Goal: Communication & Community: Share content

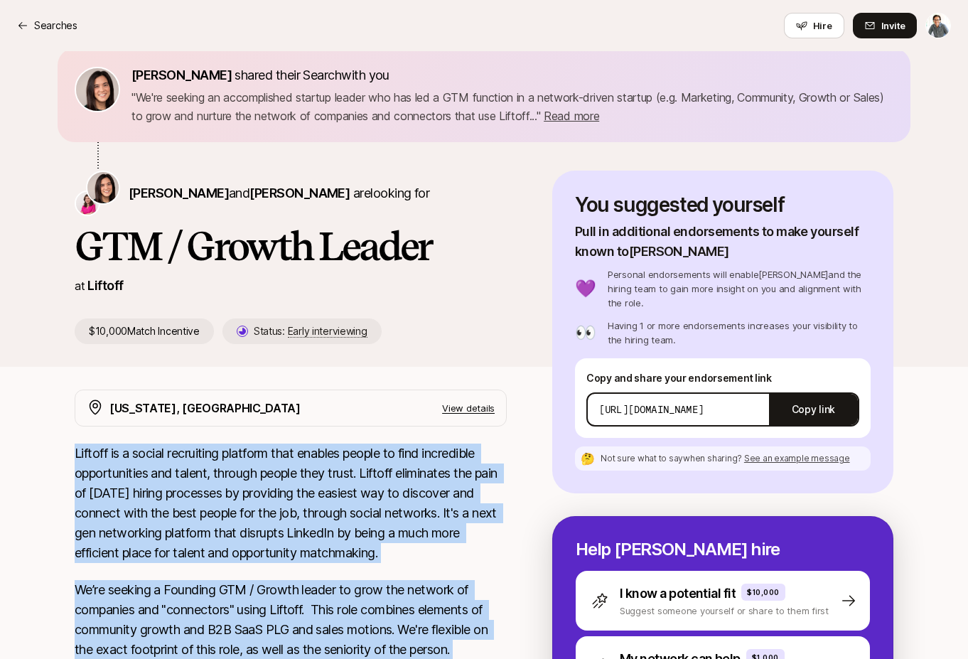
scroll to position [58, 0]
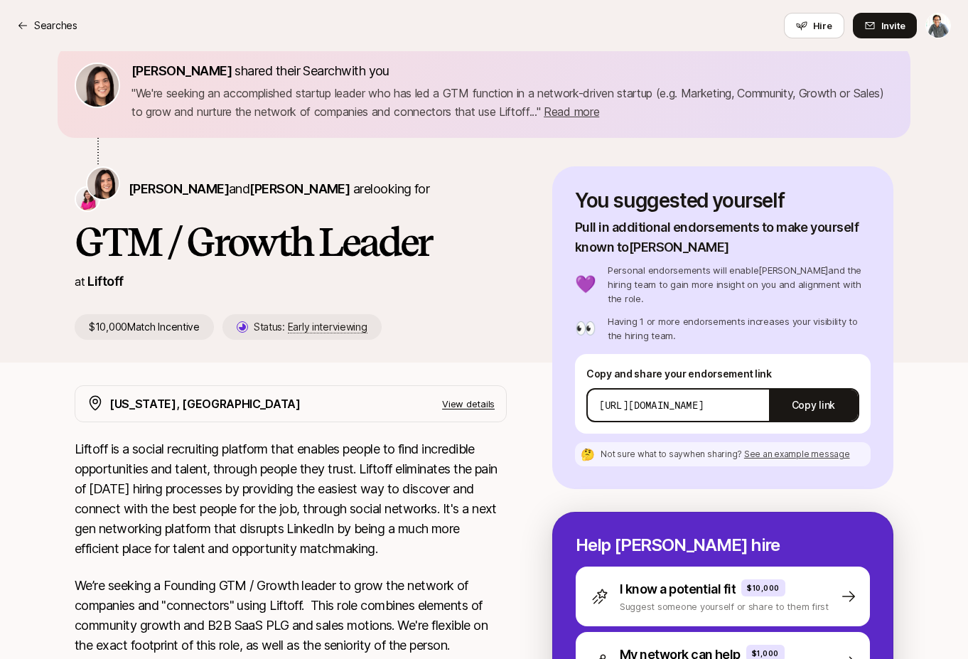
click at [643, 230] on div "You suggested yourself Pull in additional endorsements to make yourself known t…" at bounding box center [723, 266] width 296 height 154
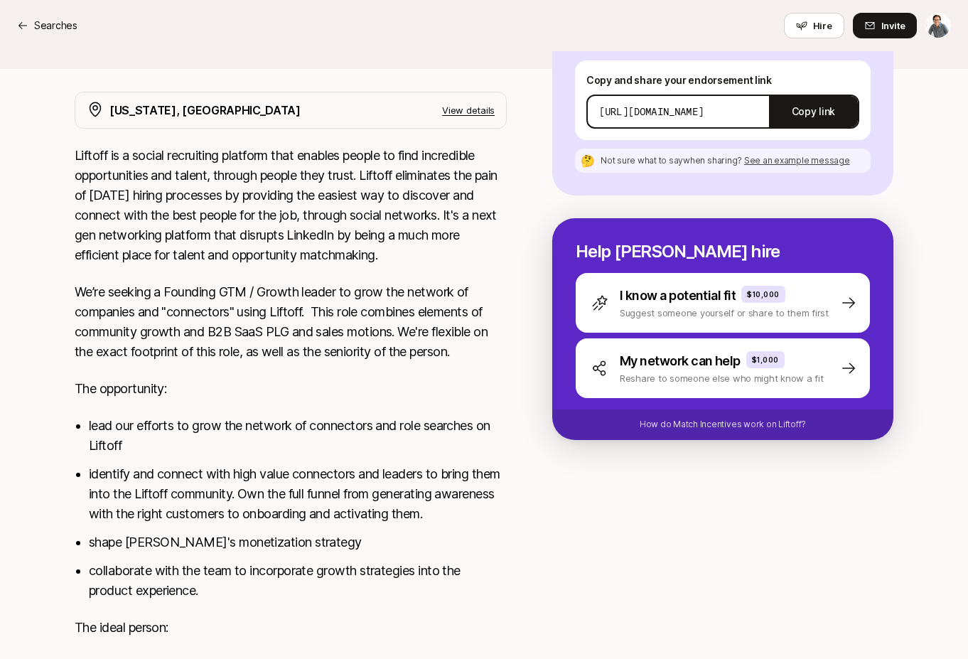
scroll to position [375, 0]
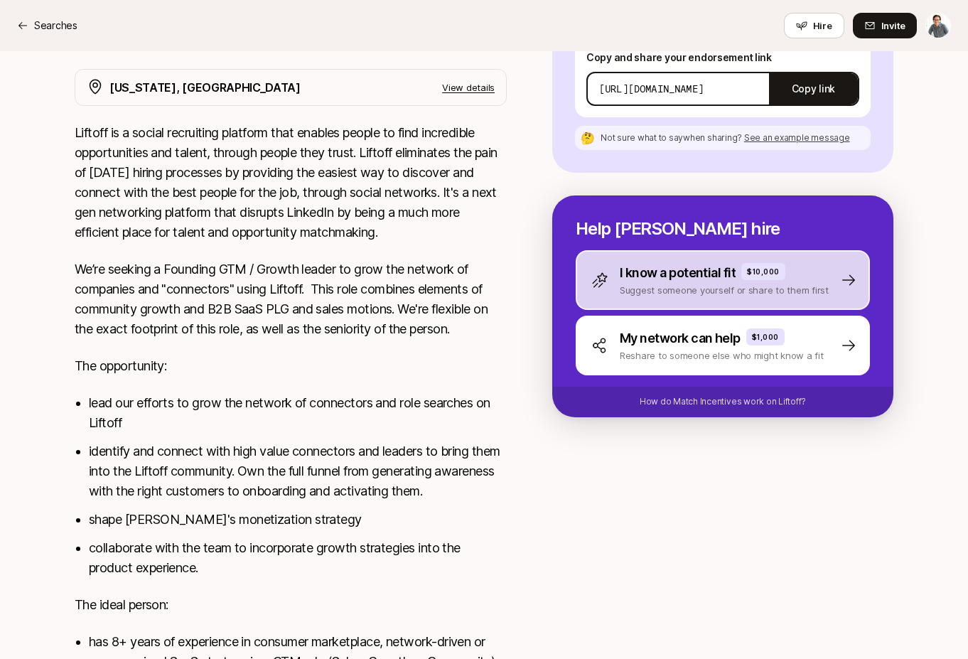
click at [680, 263] on p "I know a potential fit" at bounding box center [678, 273] width 116 height 20
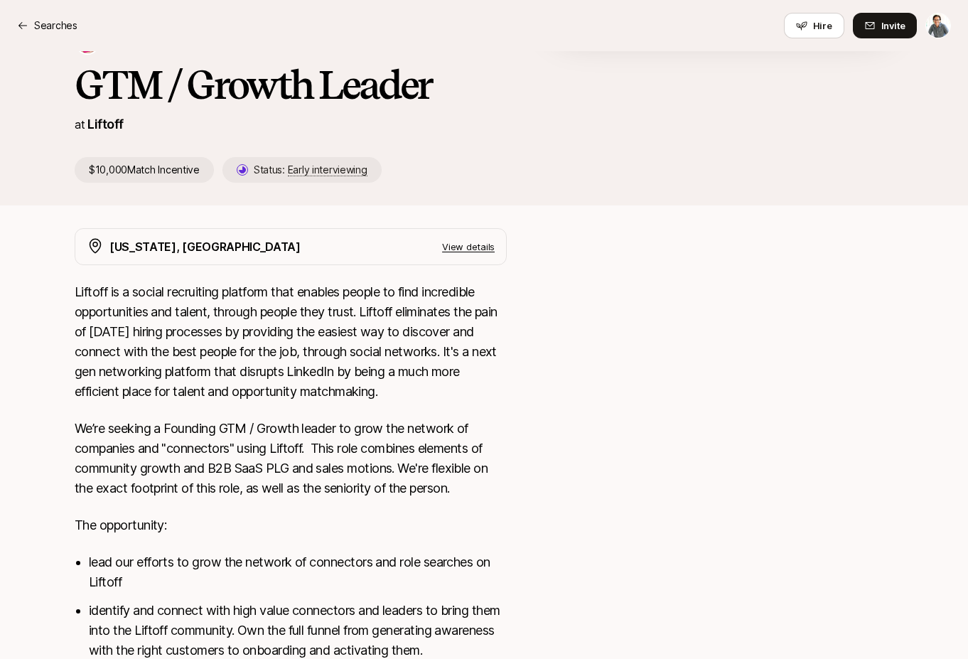
scroll to position [17, 0]
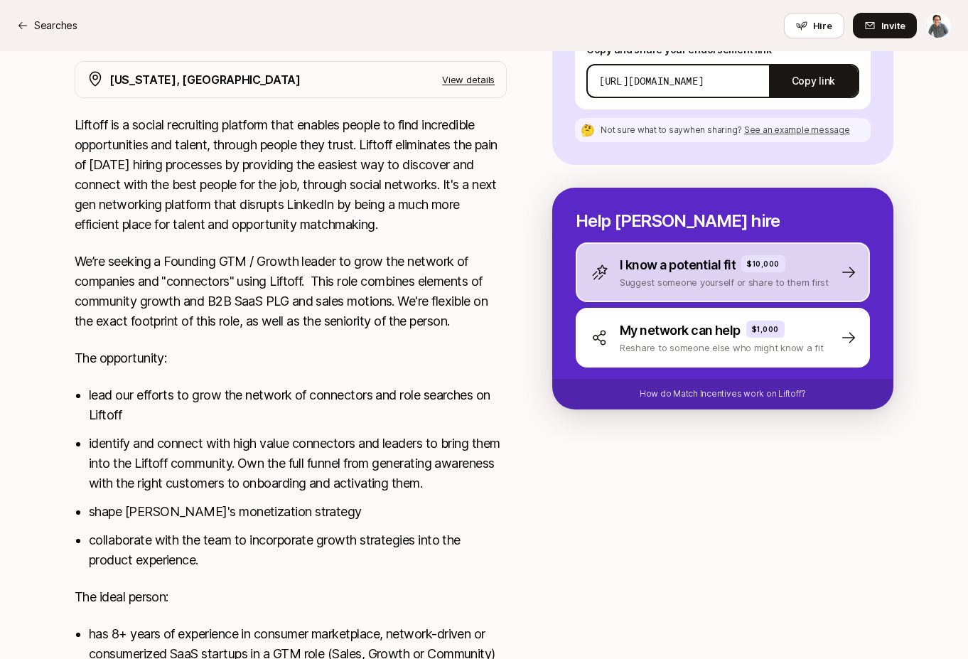
click at [695, 255] on p "I know a potential fit" at bounding box center [678, 265] width 116 height 20
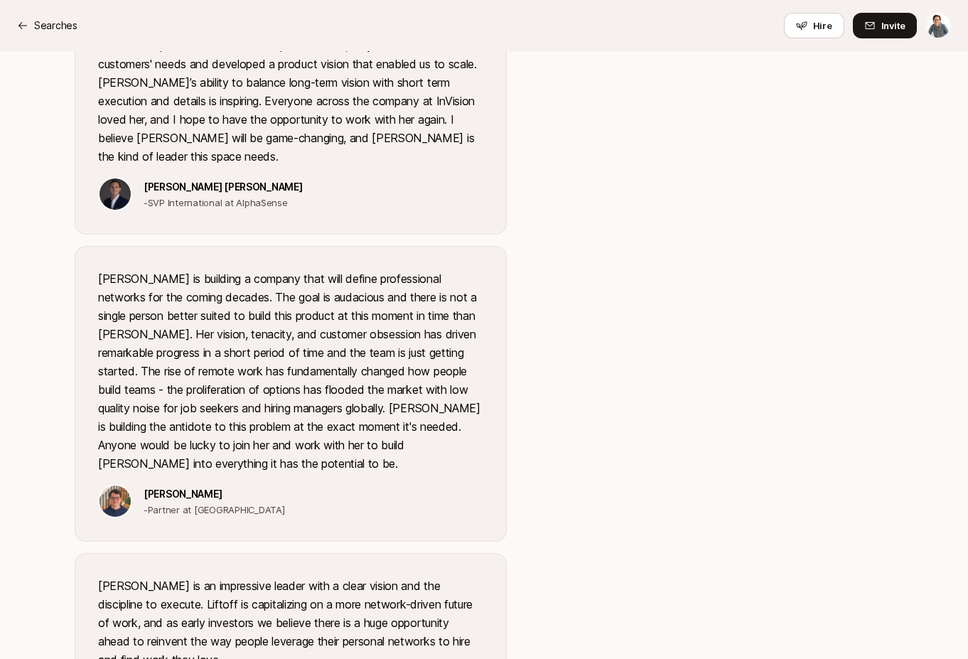
scroll to position [1975, 0]
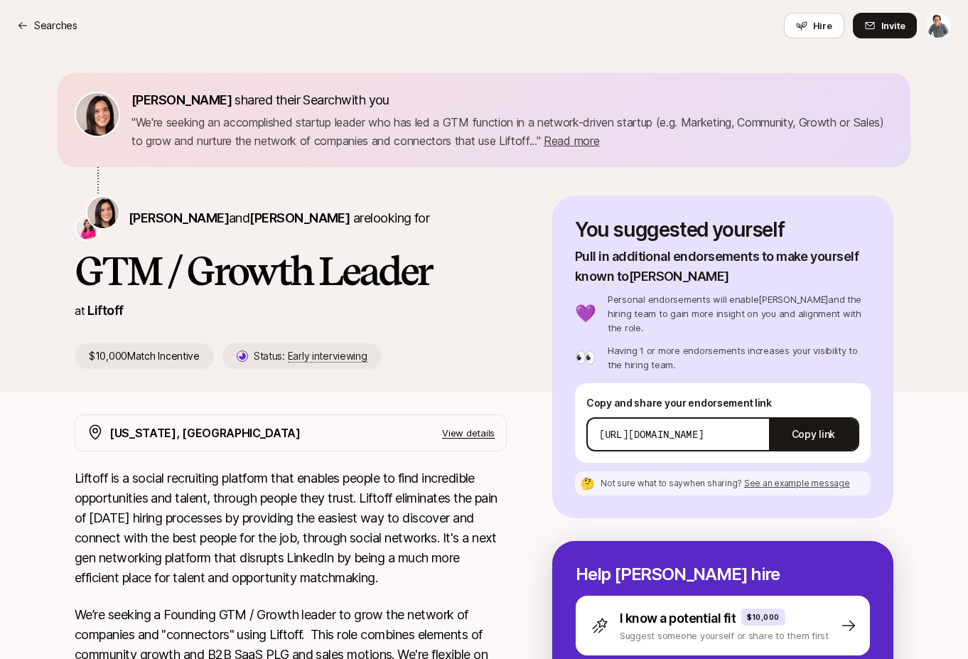
scroll to position [33, 0]
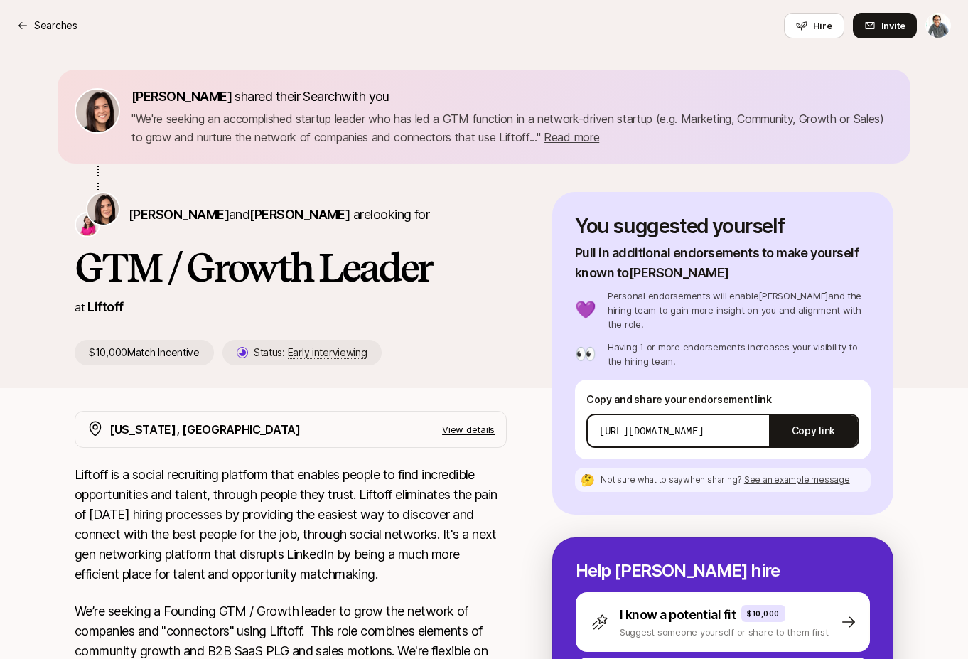
click at [643, 340] on p "Having 1 or more endorsements increases your visibility to the hiring team." at bounding box center [739, 354] width 263 height 28
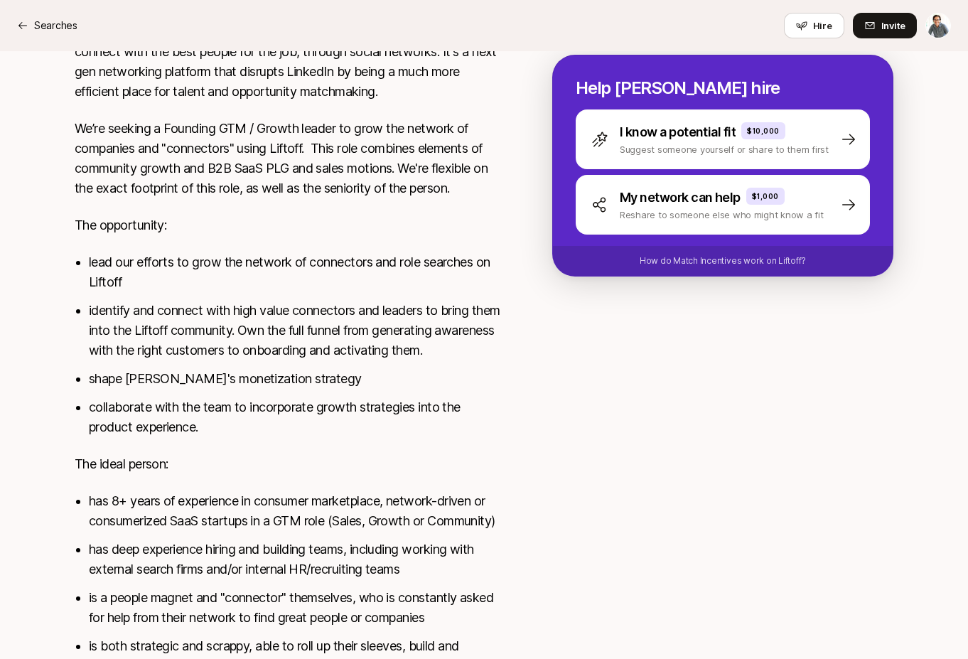
scroll to position [514, 0]
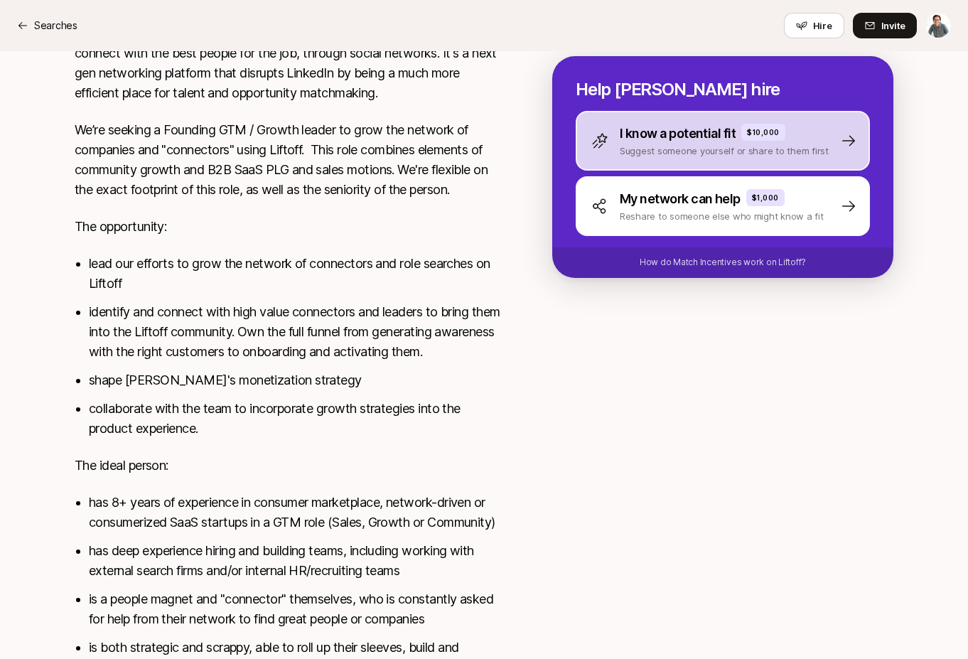
click at [855, 132] on icon at bounding box center [848, 140] width 17 height 17
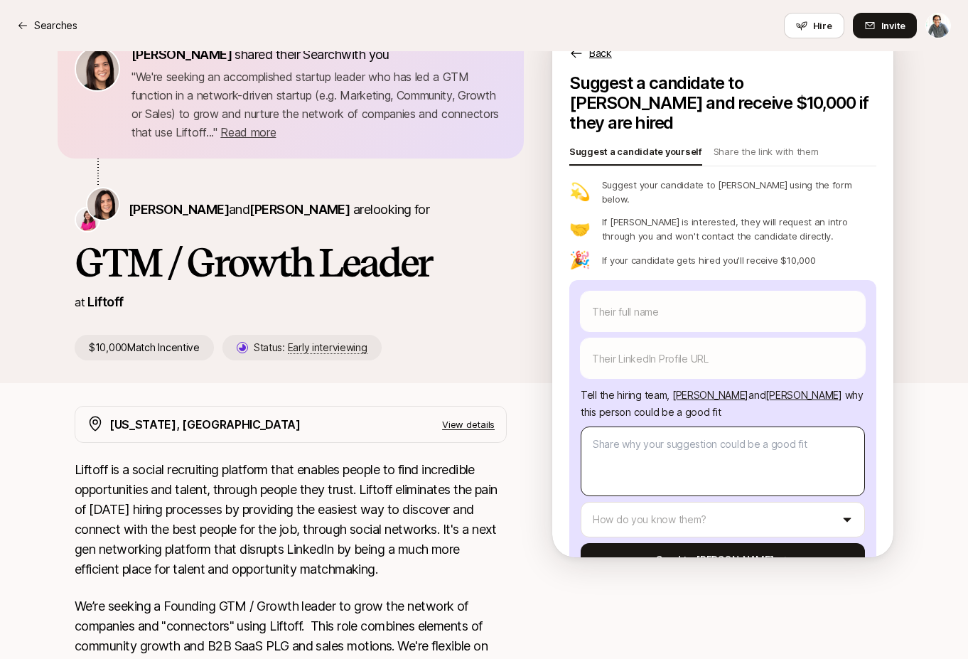
scroll to position [0, 0]
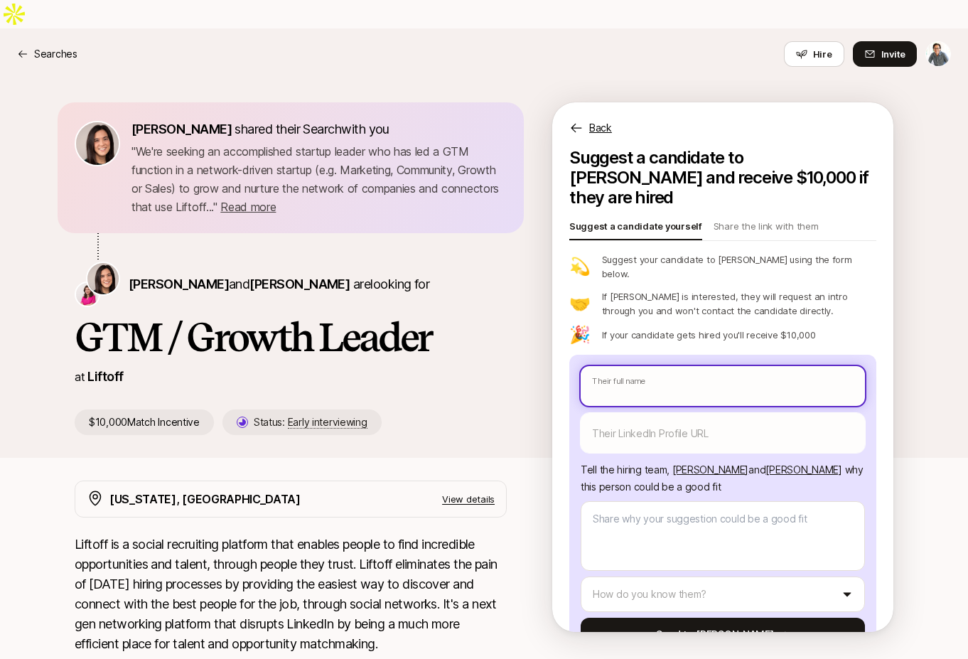
click at [702, 366] on input "text" at bounding box center [723, 386] width 284 height 40
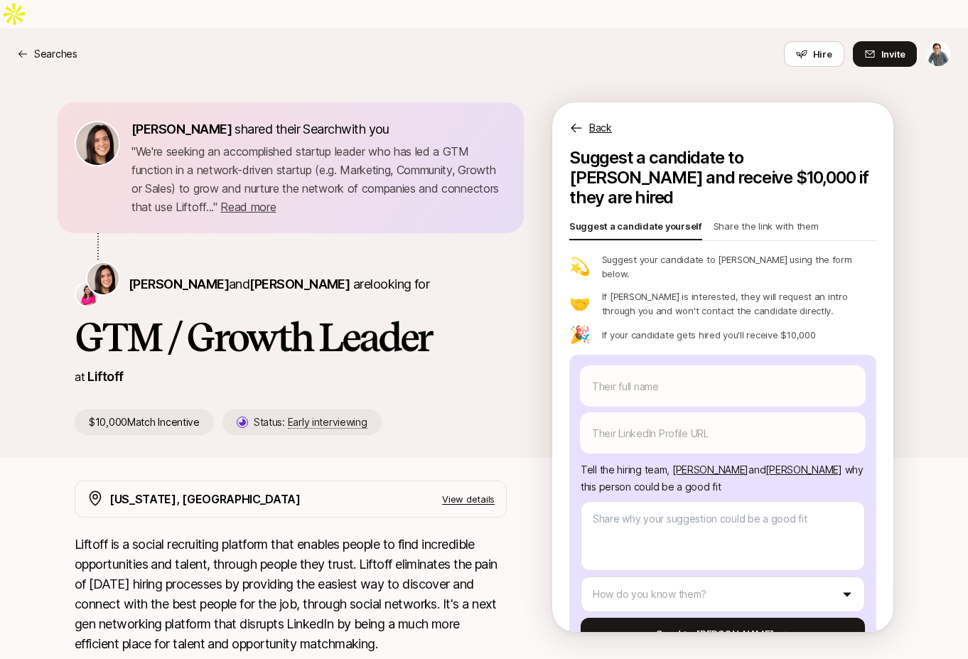
click at [774, 219] on p "Share the link with them" at bounding box center [766, 229] width 105 height 20
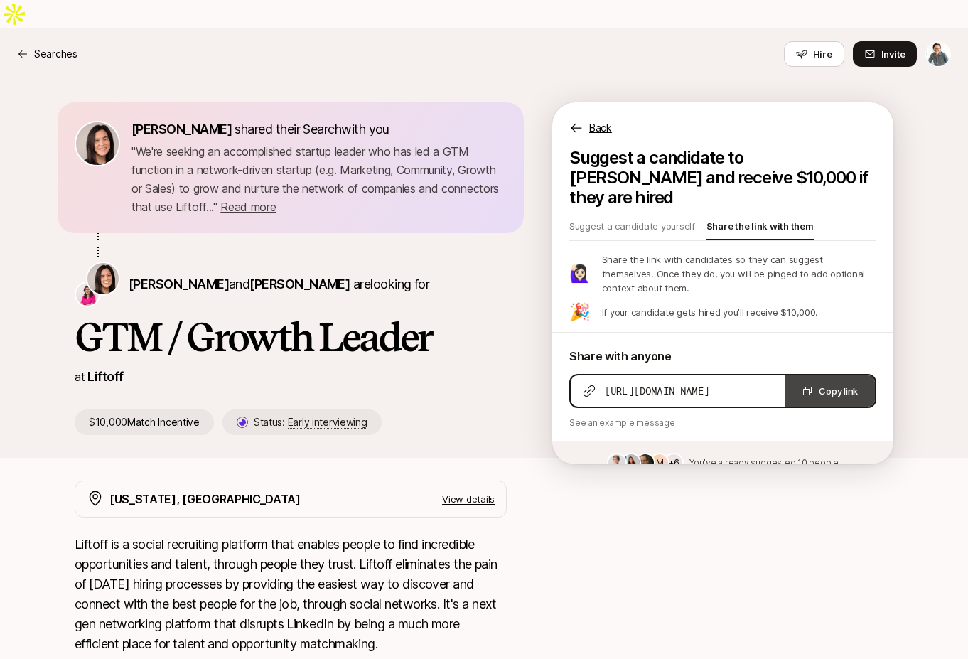
click at [824, 375] on button "Copy link" at bounding box center [830, 390] width 90 height 31
type textarea "x"
